Goal: Task Accomplishment & Management: Manage account settings

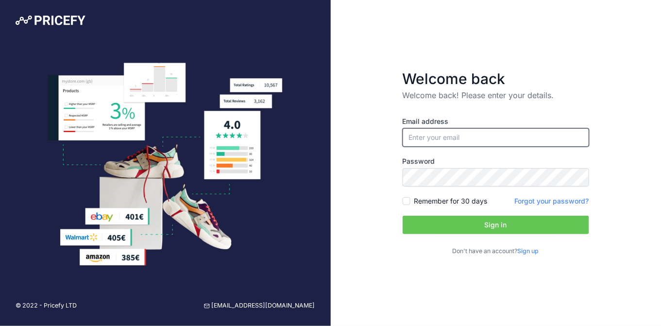
click at [453, 146] on input "email" at bounding box center [496, 137] width 187 height 18
type input "[EMAIL_ADDRESS][DOMAIN_NAME]"
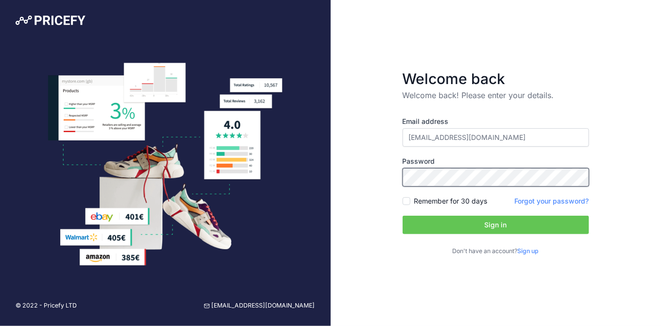
click at [403, 216] on button "Sign in" at bounding box center [496, 225] width 187 height 18
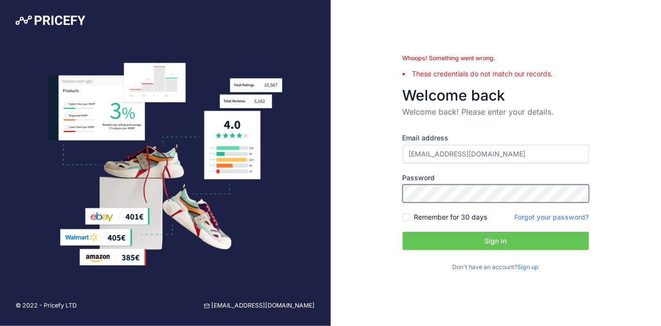
click at [403, 232] on button "Sign in" at bounding box center [496, 241] width 187 height 18
click at [547, 216] on link "Forgot your password?" at bounding box center [552, 217] width 74 height 8
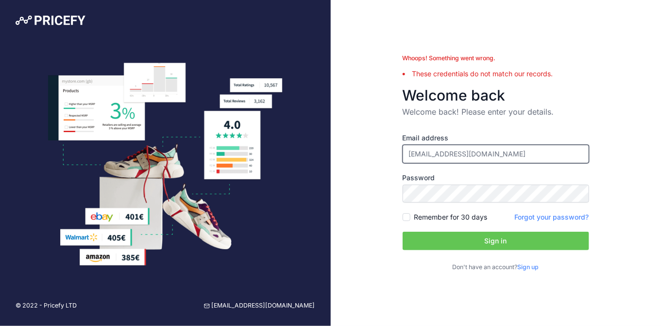
click at [454, 156] on input "[EMAIL_ADDRESS][DOMAIN_NAME]" at bounding box center [496, 154] width 187 height 18
click at [454, 156] on input "conraniasi@yahoo.com" at bounding box center [496, 154] width 187 height 18
type input "[EMAIL_ADDRESS][DOMAIN_NAME]"
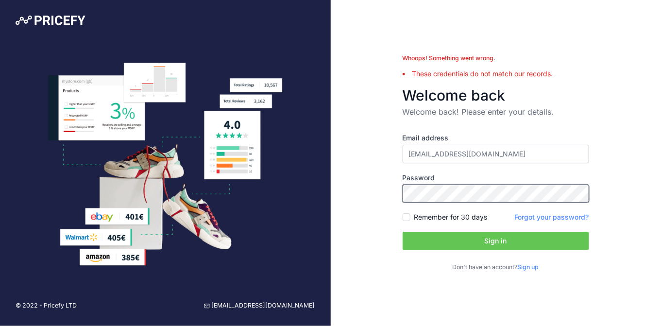
click at [403, 232] on button "Sign in" at bounding box center [496, 241] width 187 height 18
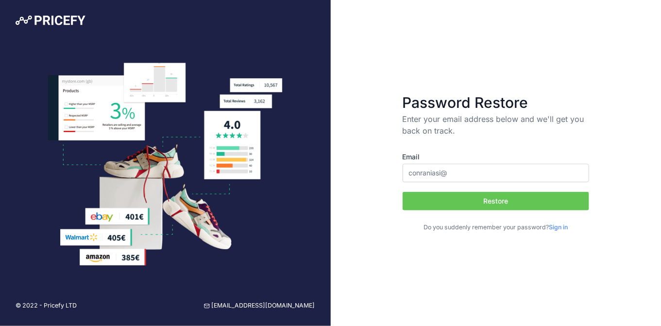
type input "[EMAIL_ADDRESS][DOMAIN_NAME]"
click at [514, 198] on button "Restore" at bounding box center [496, 201] width 187 height 18
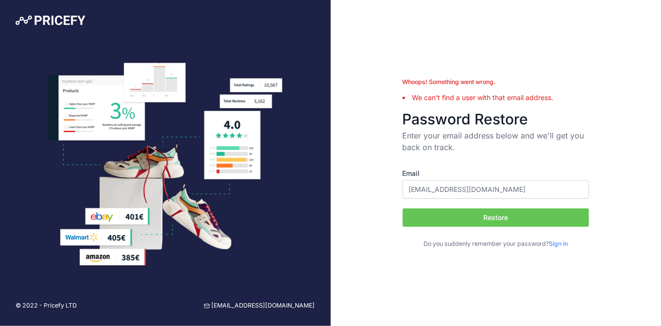
click at [434, 182] on input "[EMAIL_ADDRESS][DOMAIN_NAME]" at bounding box center [496, 189] width 187 height 18
type input "conranisalesasi@yahoo.com"
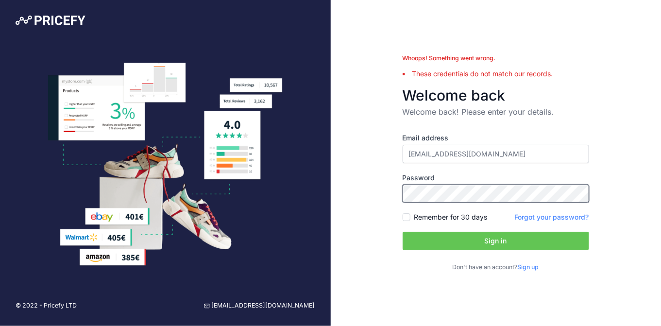
click at [403, 232] on button "Sign in" at bounding box center [496, 241] width 187 height 18
click at [542, 220] on link "Forgot your password?" at bounding box center [552, 217] width 74 height 8
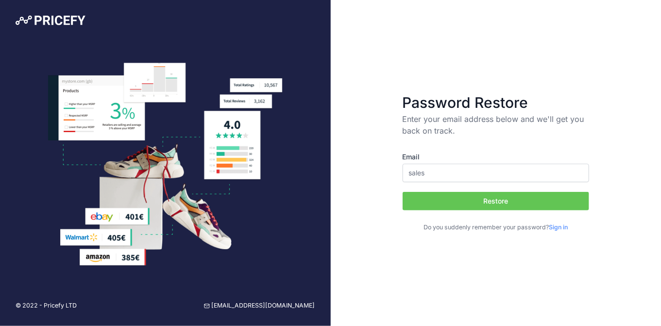
type input "[EMAIL_ADDRESS][DOMAIN_NAME]"
click at [460, 200] on button "Restore" at bounding box center [496, 201] width 187 height 18
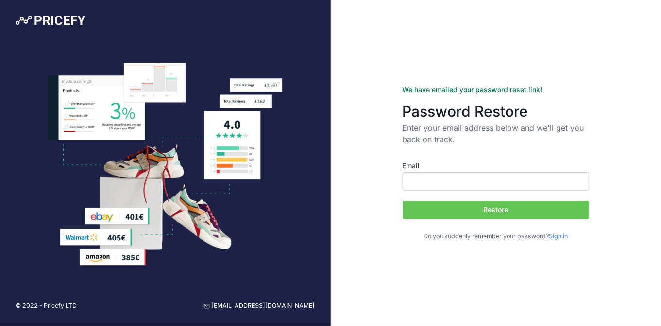
click at [60, 12] on div at bounding box center [165, 22] width 331 height 44
click at [60, 18] on img at bounding box center [51, 21] width 70 height 10
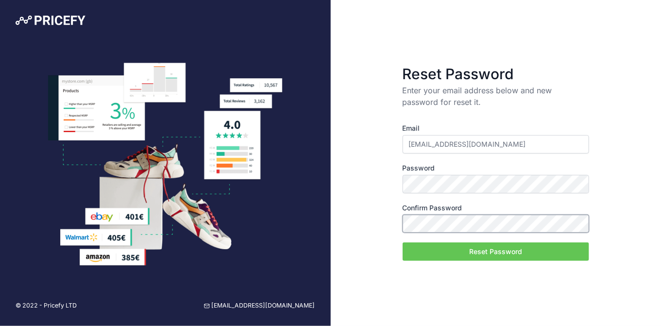
click at [403, 242] on button "Reset Password" at bounding box center [496, 251] width 187 height 18
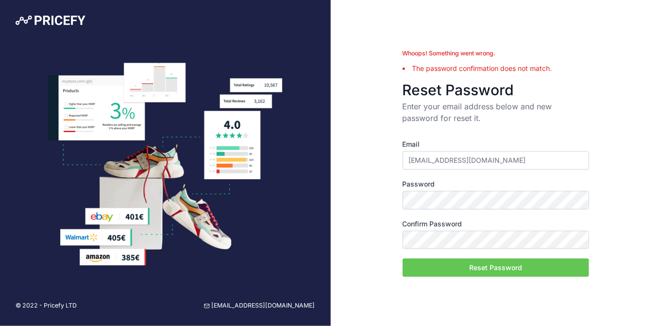
click at [457, 157] on input "[EMAIL_ADDRESS][DOMAIN_NAME]" at bounding box center [496, 160] width 187 height 18
drag, startPoint x: 457, startPoint y: 157, endPoint x: 462, endPoint y: 190, distance: 33.3
click at [462, 190] on div "Password" at bounding box center [496, 194] width 187 height 30
click at [403, 259] on button "Reset Password" at bounding box center [496, 268] width 187 height 18
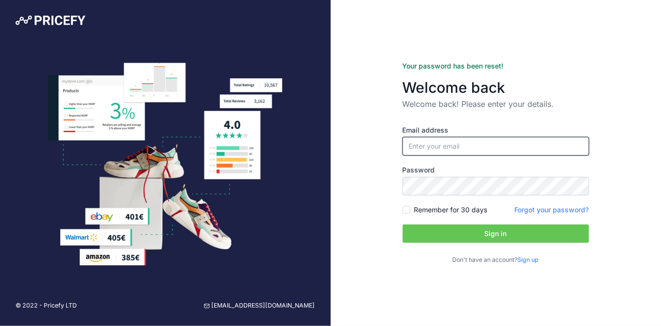
type input "[EMAIL_ADDRESS][DOMAIN_NAME]"
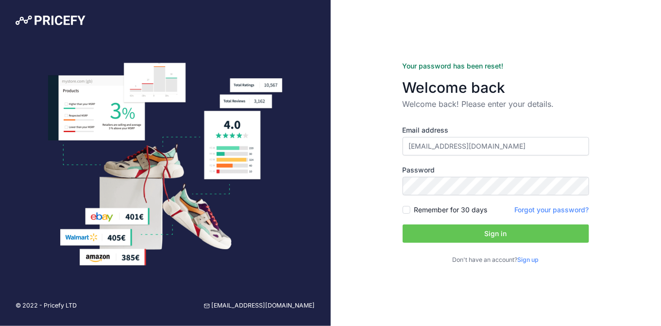
click at [463, 228] on button "Sign in" at bounding box center [496, 233] width 187 height 18
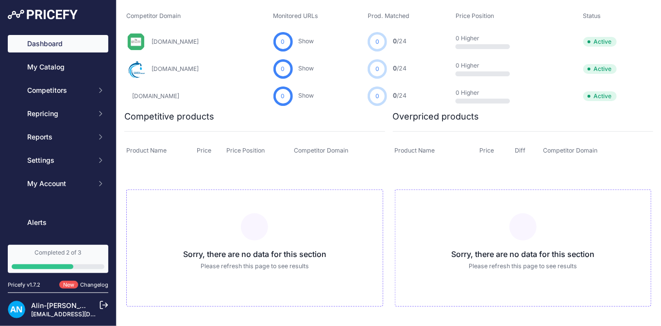
scroll to position [80, 0]
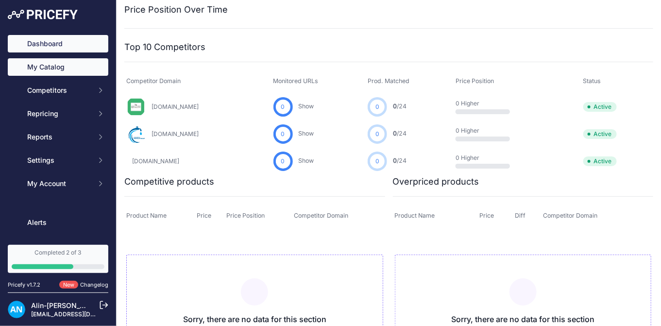
click at [49, 69] on link "My Catalog" at bounding box center [58, 66] width 101 height 17
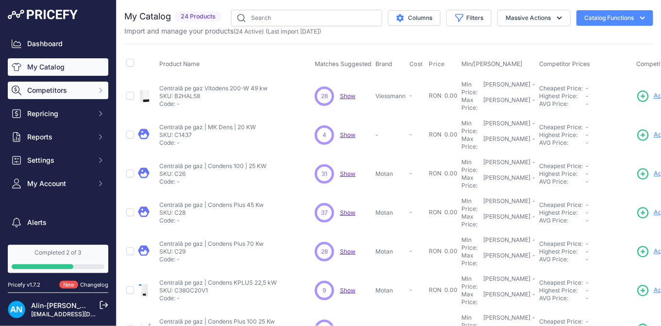
click at [52, 86] on span "Competitors" at bounding box center [59, 91] width 64 height 10
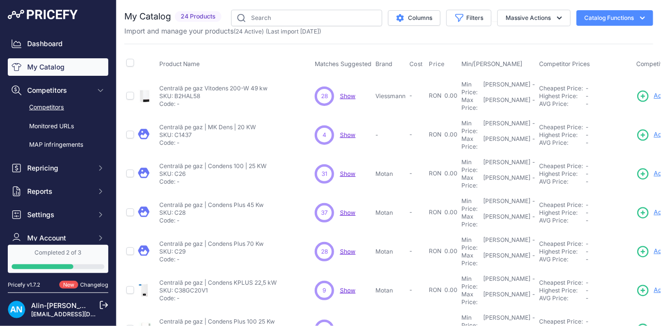
click at [52, 107] on link "Competitors" at bounding box center [58, 107] width 101 height 17
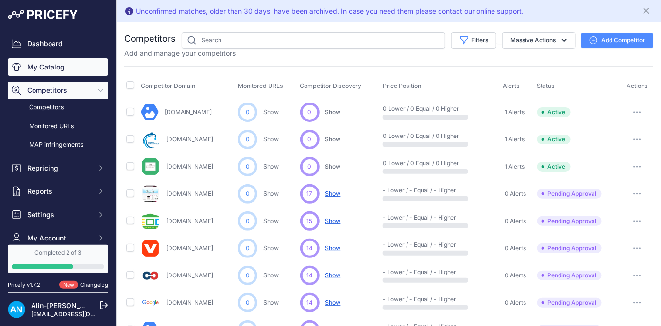
click at [47, 69] on link "My Catalog" at bounding box center [58, 66] width 101 height 17
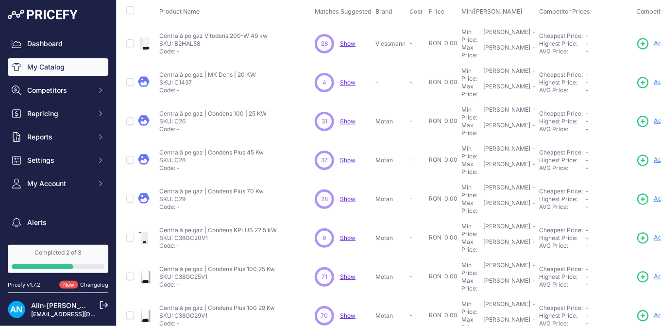
scroll to position [49, 0]
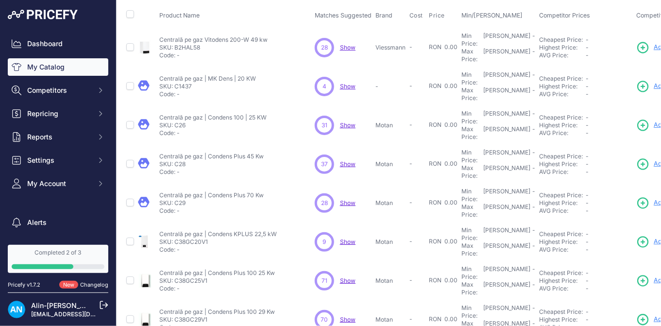
click at [343, 44] on span "Show" at bounding box center [348, 47] width 16 height 7
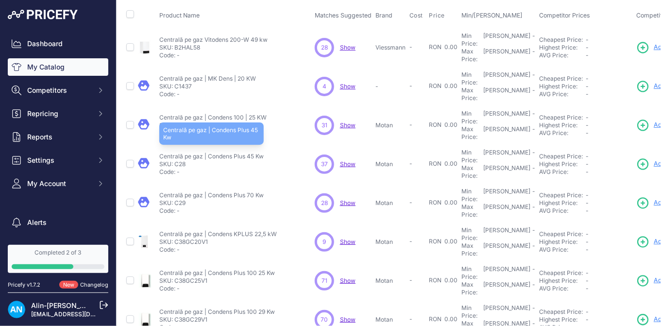
scroll to position [0, 0]
